Goal: Obtain resource: Obtain resource

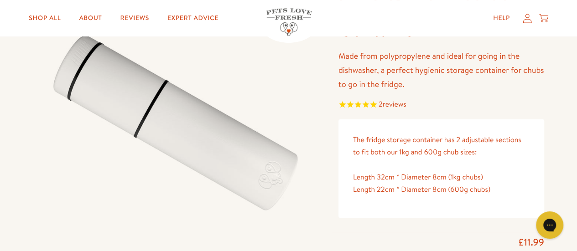
scroll to position [46, 0]
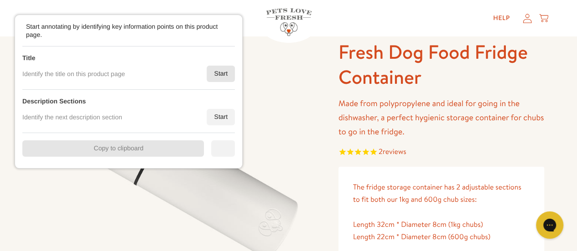
click at [214, 73] on div "Start" at bounding box center [221, 74] width 28 height 16
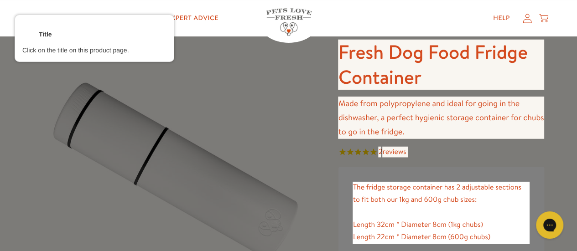
click at [371, 68] on div at bounding box center [442, 65] width 208 height 52
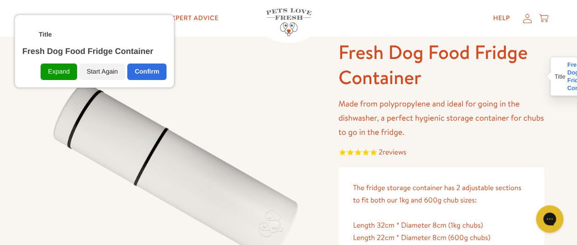
click at [141, 76] on div "Confirm" at bounding box center [146, 71] width 39 height 16
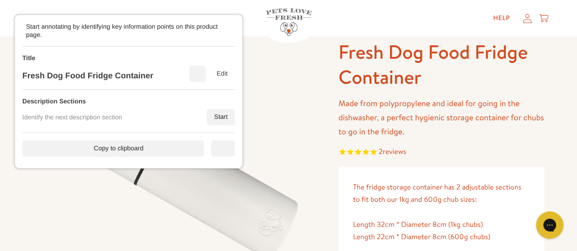
click at [226, 115] on div "Start" at bounding box center [221, 117] width 28 height 16
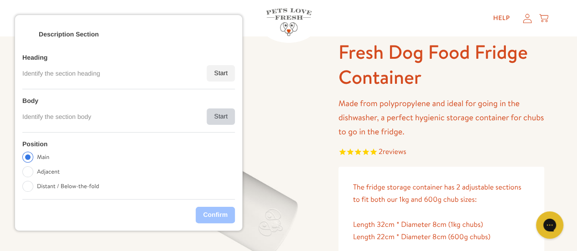
click at [225, 112] on div "Start" at bounding box center [221, 117] width 28 height 16
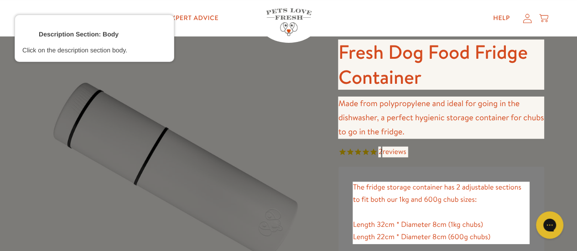
click at [379, 115] on div at bounding box center [442, 118] width 208 height 44
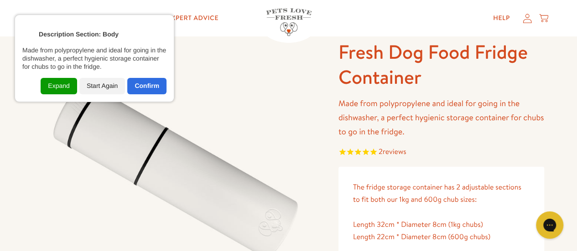
click at [154, 90] on div "Confirm" at bounding box center [146, 86] width 39 height 16
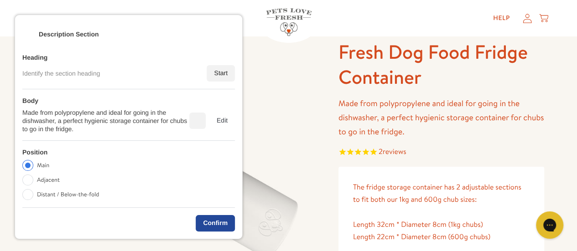
click at [223, 225] on div "Confirm" at bounding box center [215, 223] width 39 height 16
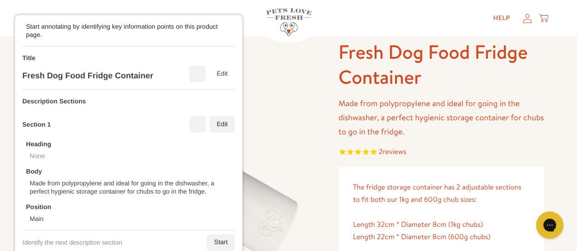
click at [166, 203] on div "Position Main" at bounding box center [130, 213] width 209 height 20
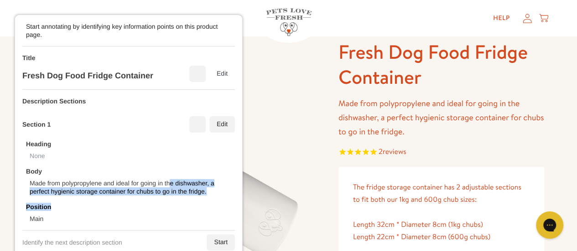
drag, startPoint x: 165, startPoint y: 142, endPoint x: 171, endPoint y: 135, distance: 10.1
click at [169, 134] on div "Heading None Body Made from polypropylene and ideal for going in the dishwasher…" at bounding box center [128, 178] width 213 height 90
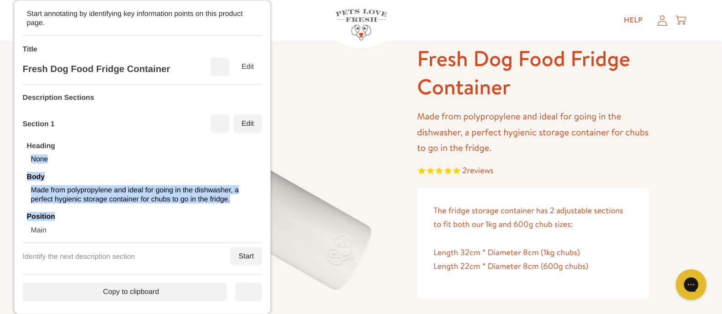
scroll to position [45, 0]
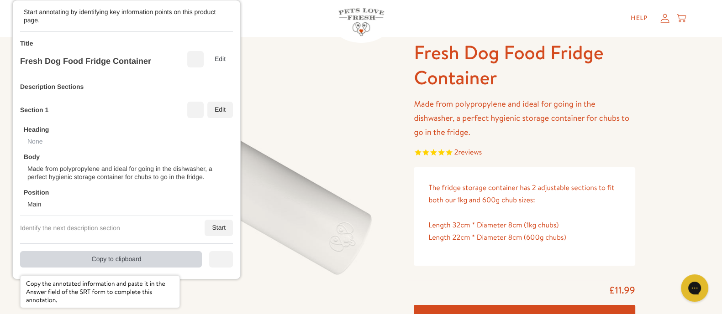
click at [143, 259] on div "Copy to clipboard" at bounding box center [111, 259] width 182 height 16
